Goal: Navigation & Orientation: Find specific page/section

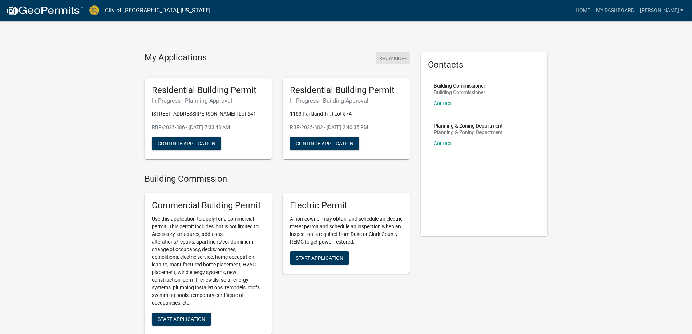
click at [383, 58] on button "Show More" at bounding box center [392, 58] width 33 height 12
click at [401, 57] on button "Show More" at bounding box center [392, 58] width 33 height 12
